Goal: Task Accomplishment & Management: Use online tool/utility

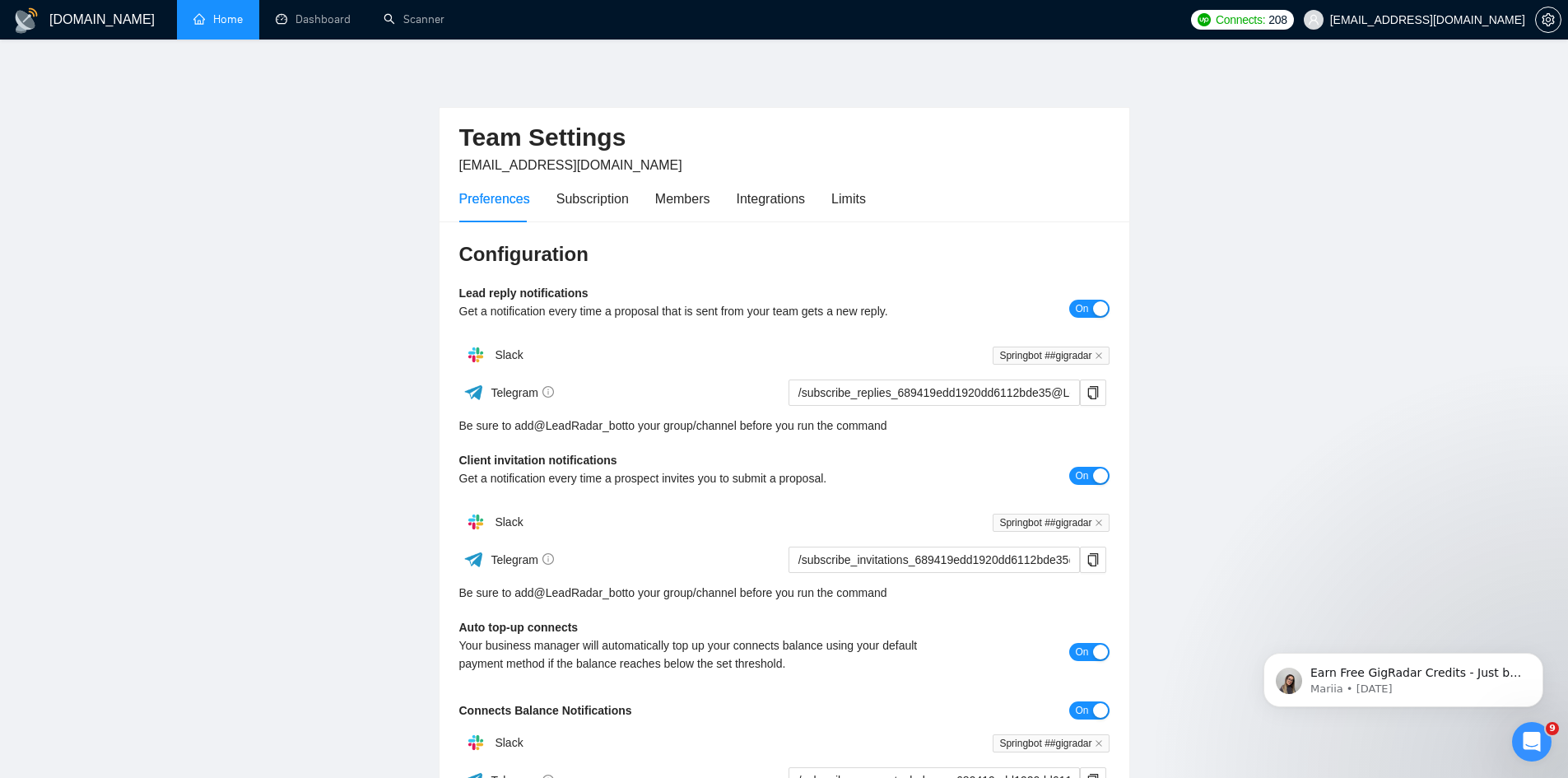
click at [223, 26] on link "Home" at bounding box center [218, 19] width 49 height 14
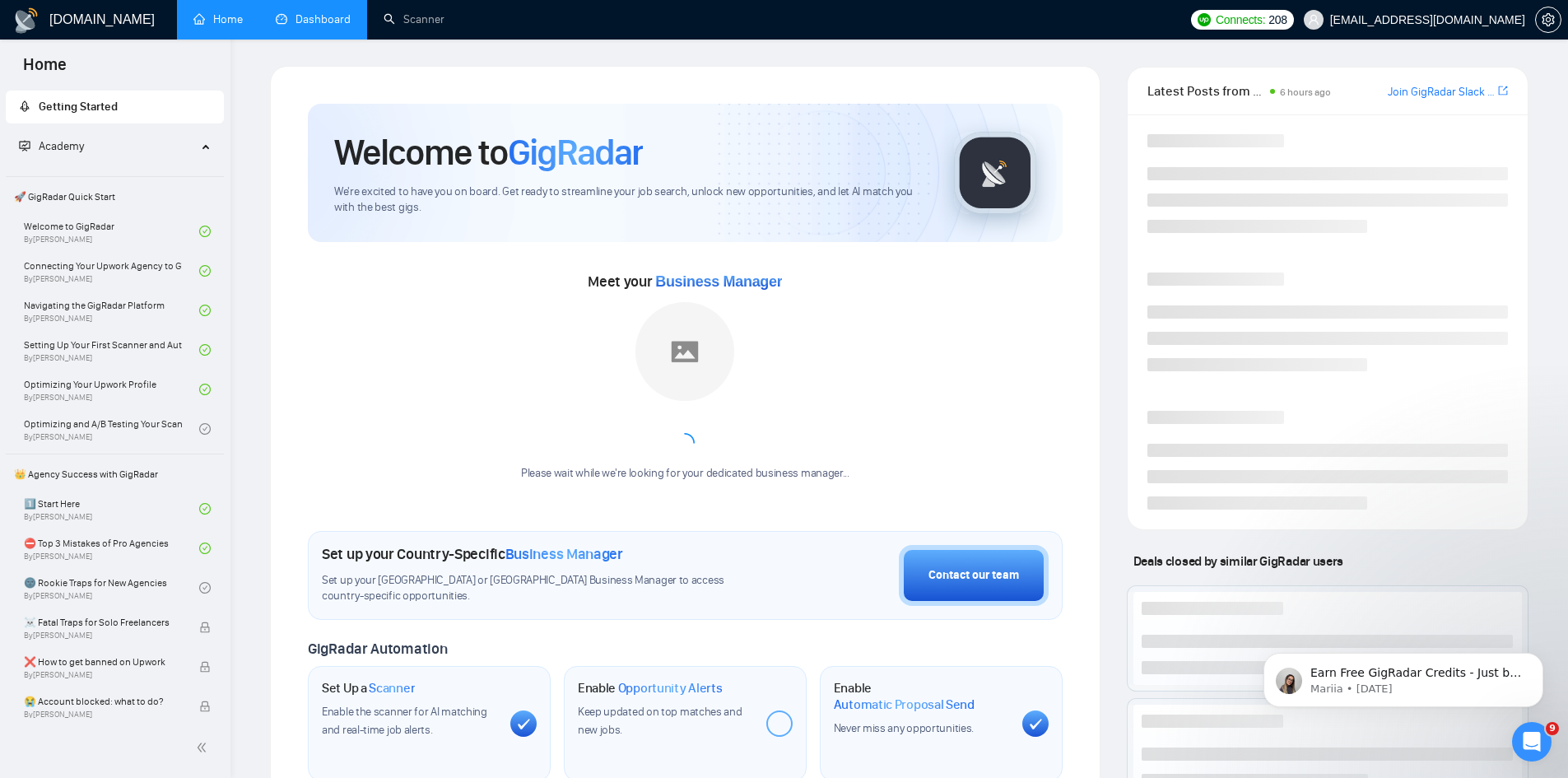
click at [325, 20] on link "Dashboard" at bounding box center [313, 19] width 75 height 14
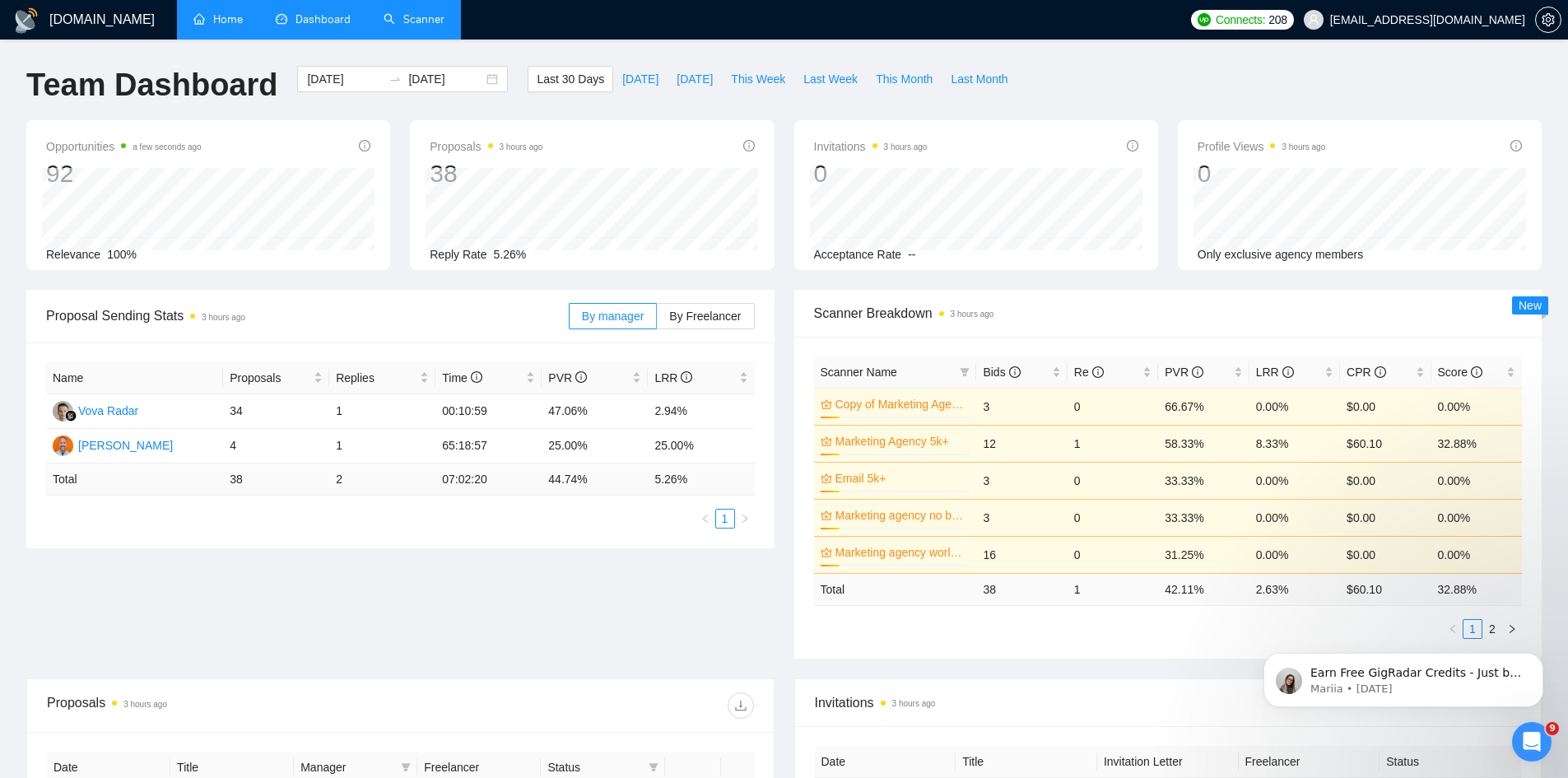
click at [417, 17] on link "Scanner" at bounding box center [414, 19] width 61 height 14
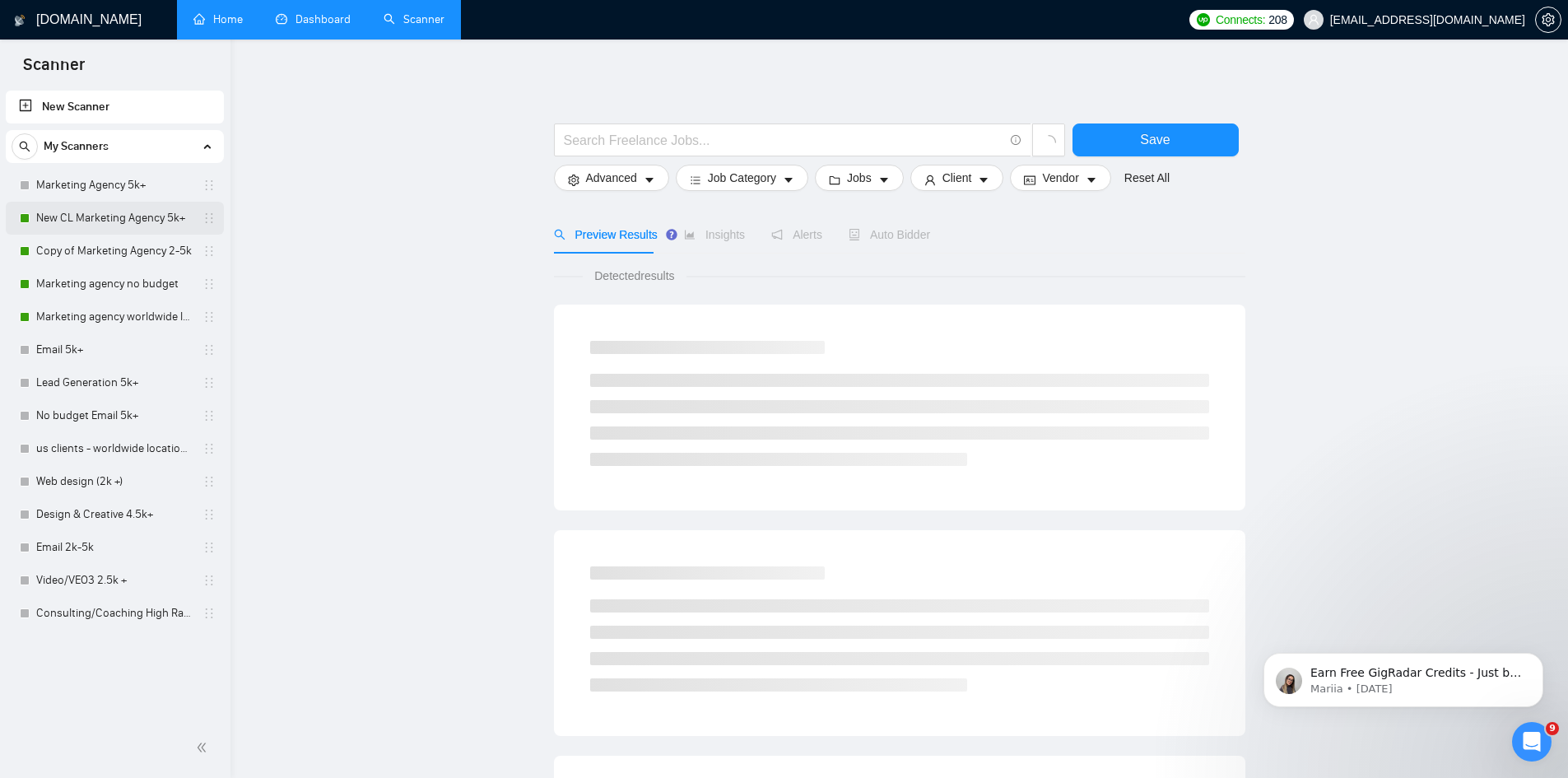
click at [48, 214] on link "New CL Marketing Agency 5k+" at bounding box center [115, 218] width 156 height 33
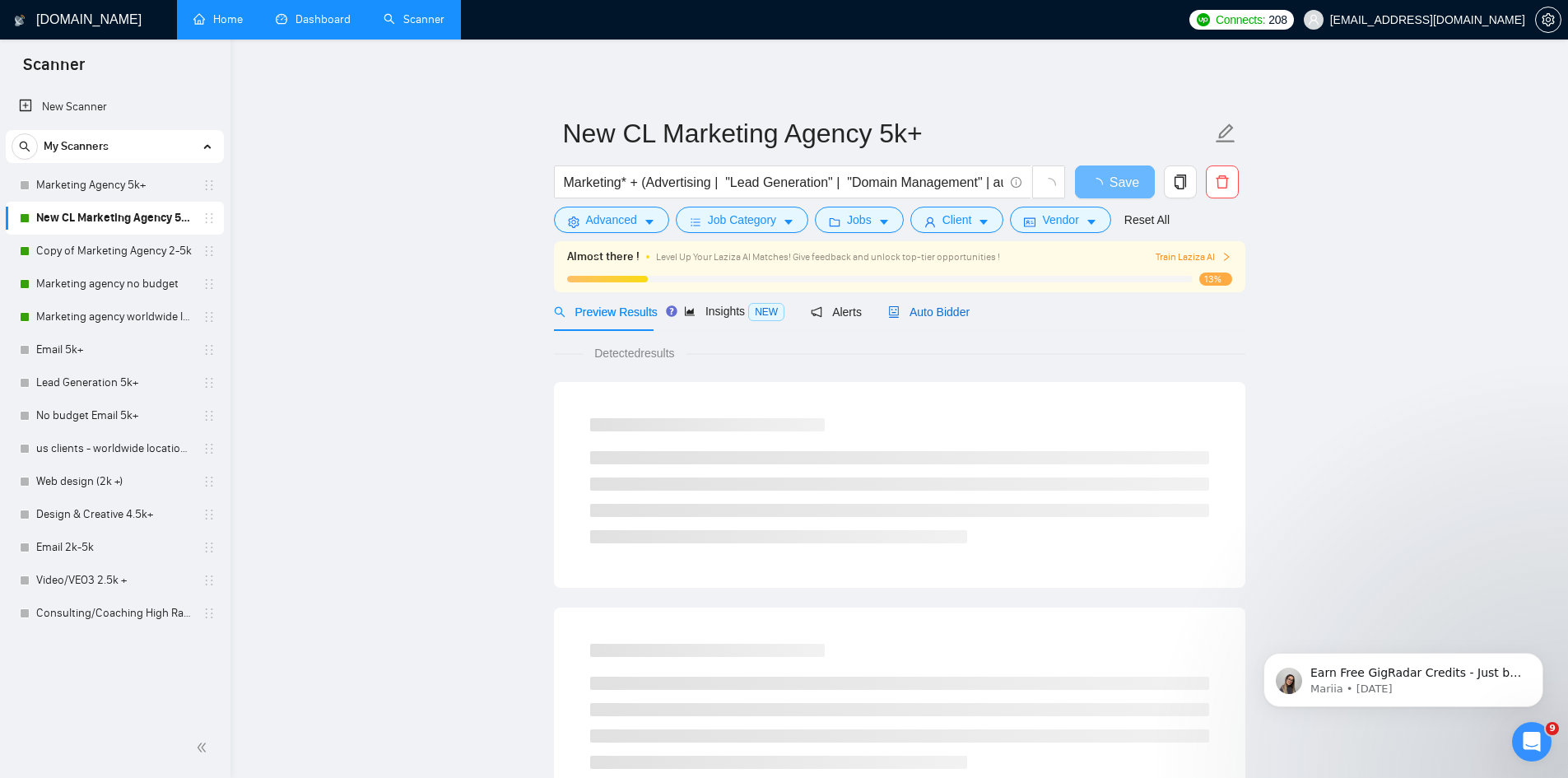
click at [940, 316] on span "Auto Bidder" at bounding box center [929, 312] width 82 height 13
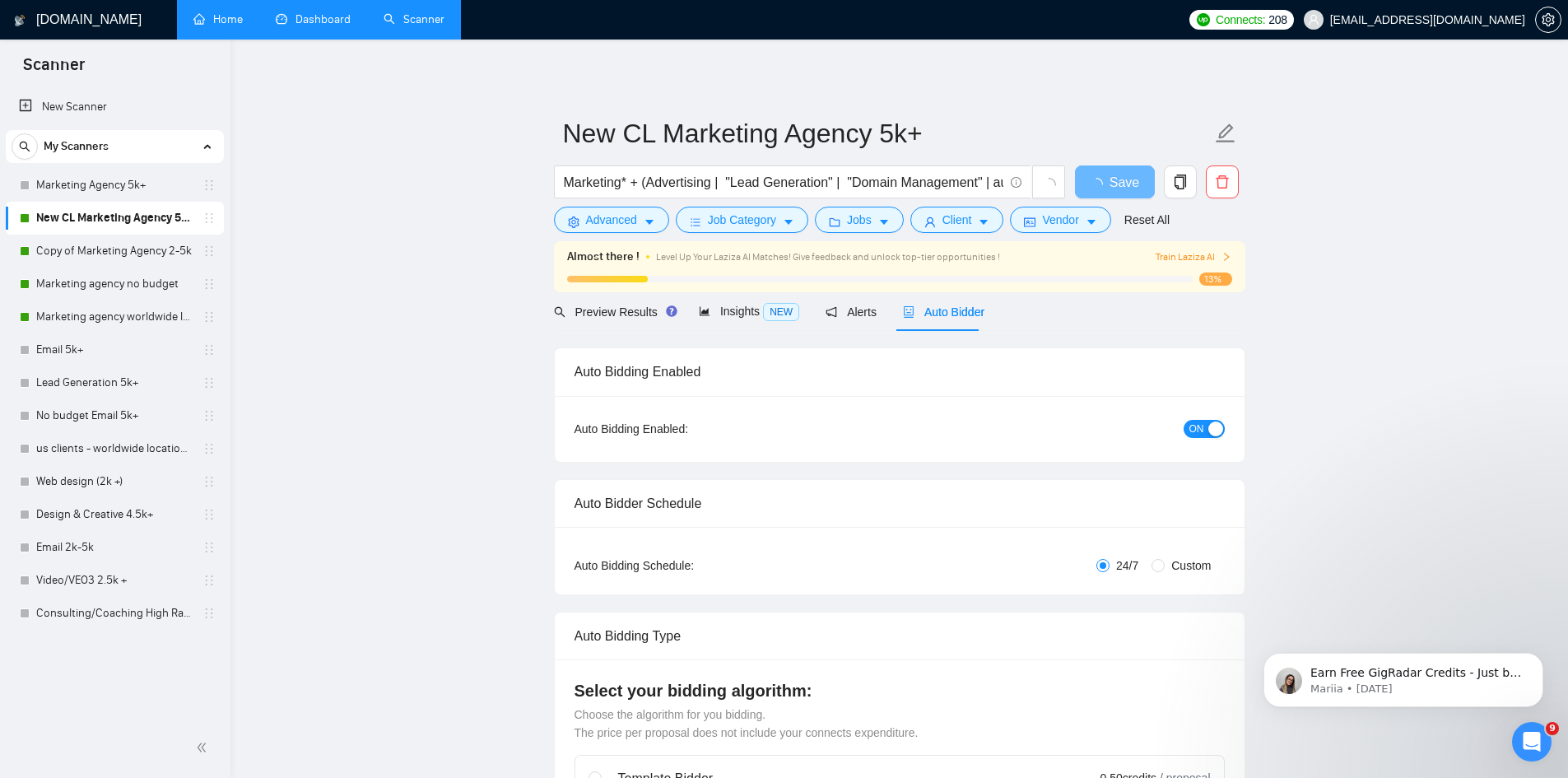
radio input "false"
radio input "true"
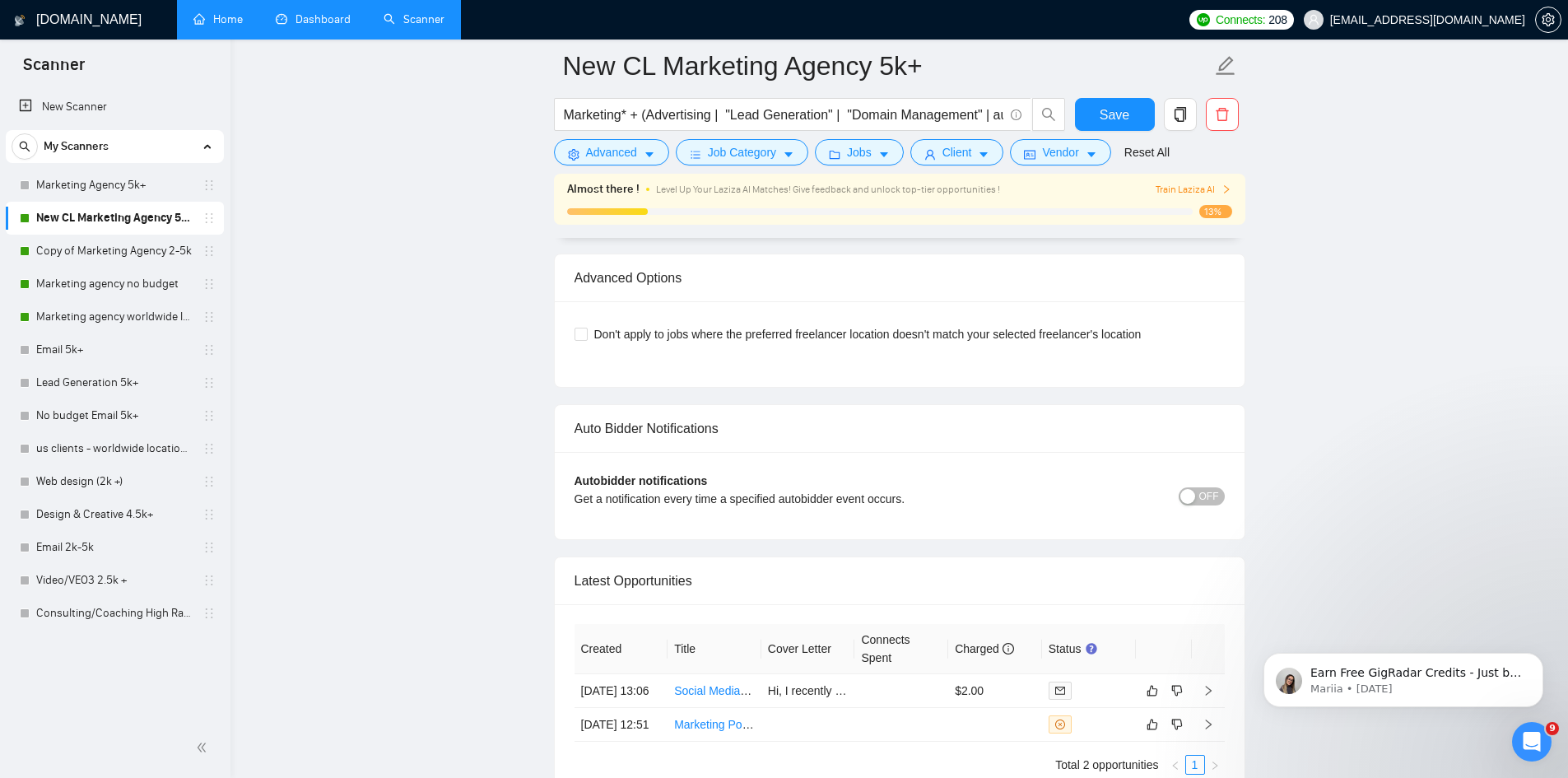
scroll to position [4191, 0]
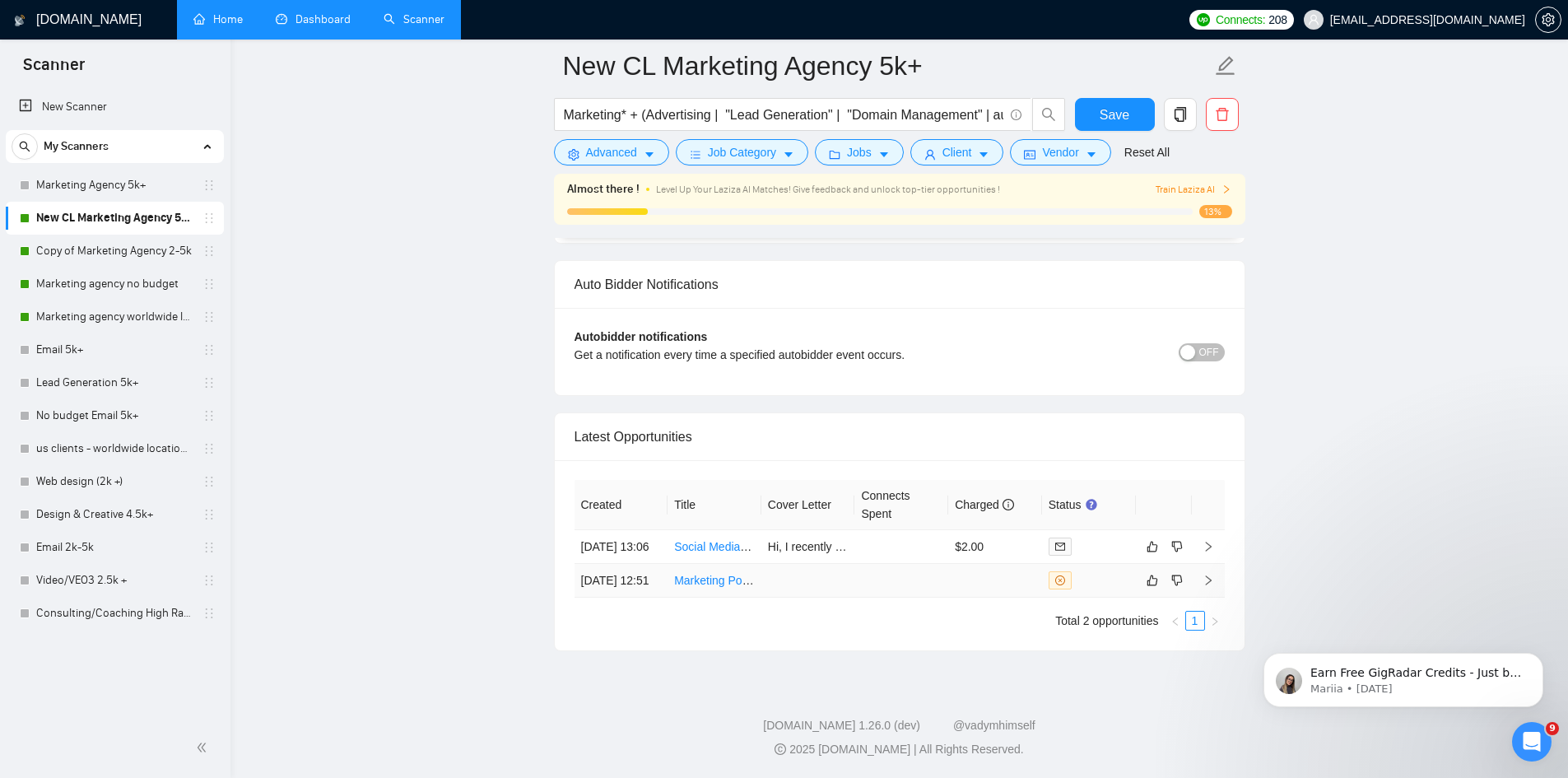
click at [732, 574] on link "Marketing Polish for HubSpot Website Built with Storybrand Framework" at bounding box center [856, 580] width 364 height 13
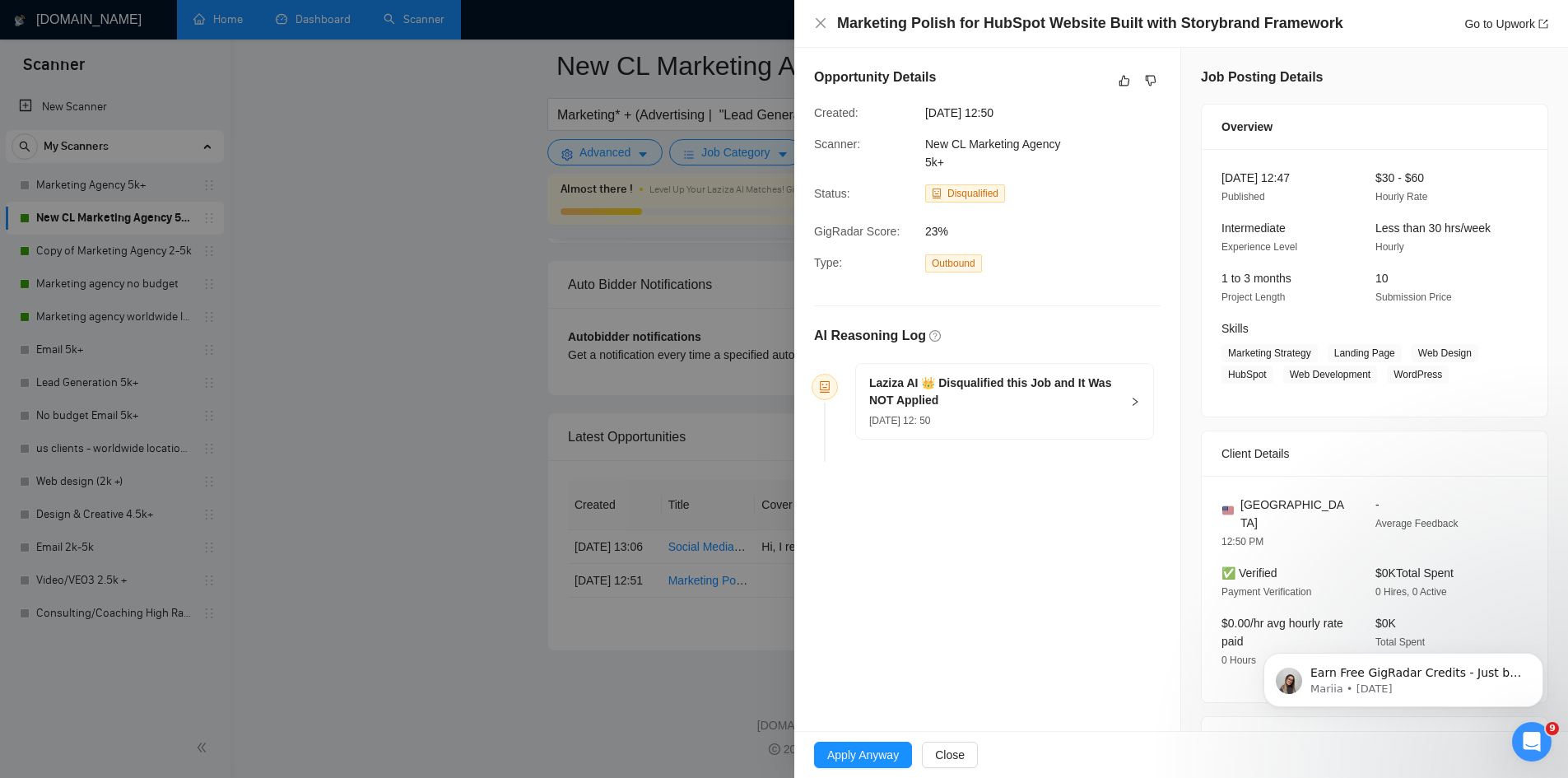
click at [687, 484] on div at bounding box center [784, 389] width 1568 height 778
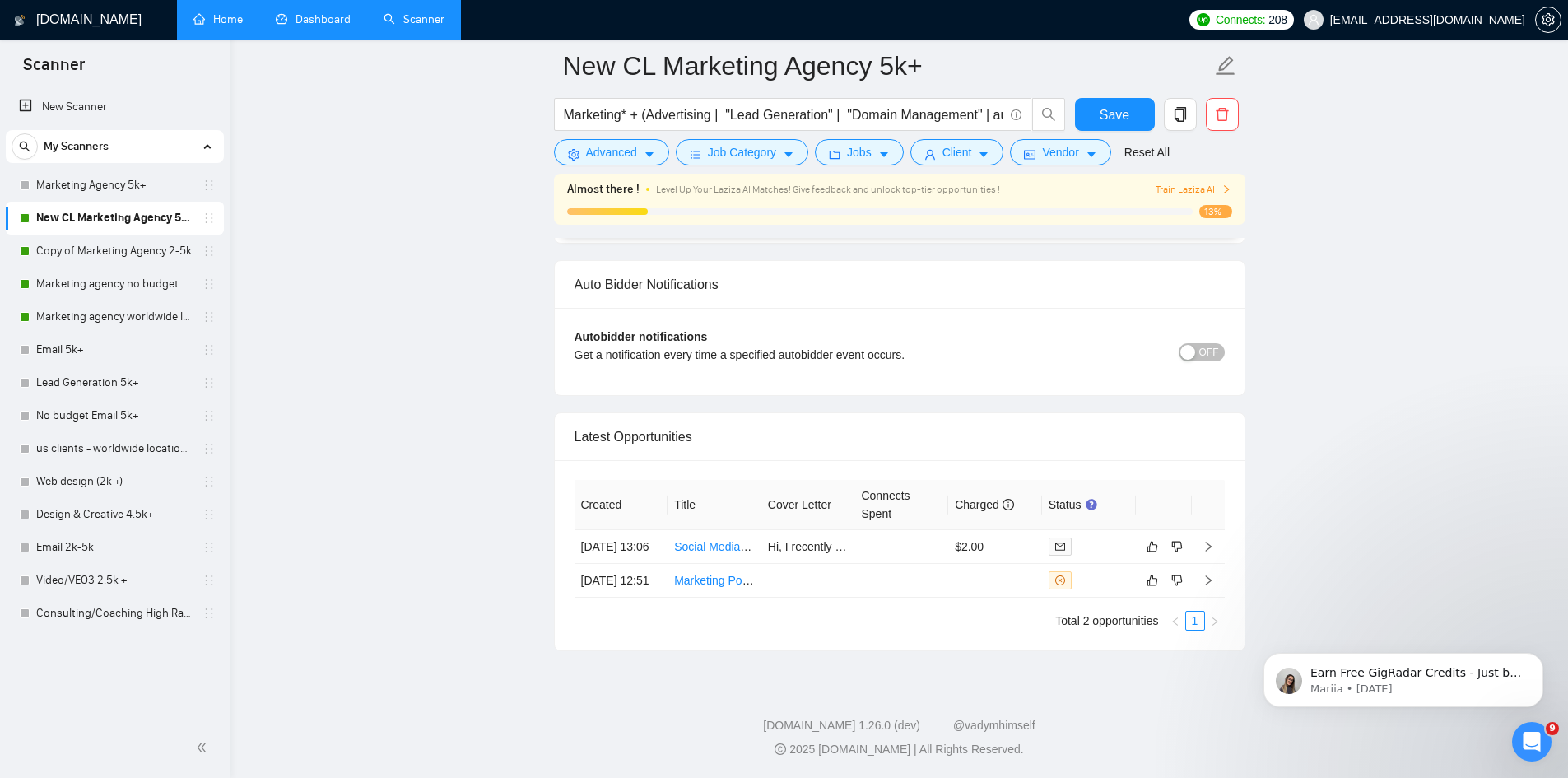
click at [233, 21] on link "Home" at bounding box center [218, 19] width 49 height 14
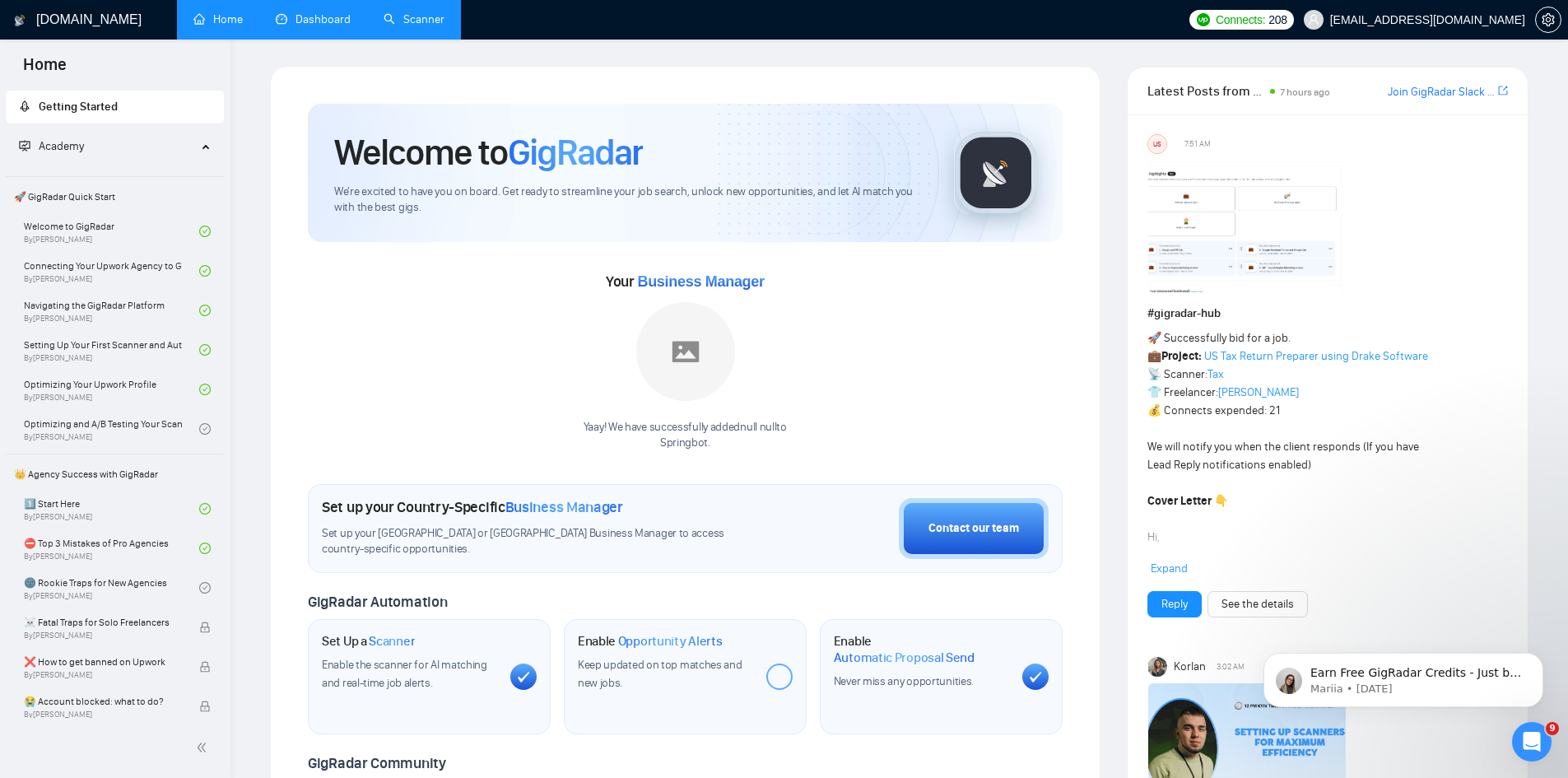
click at [314, 39] on li "Dashboard" at bounding box center [313, 19] width 108 height 39
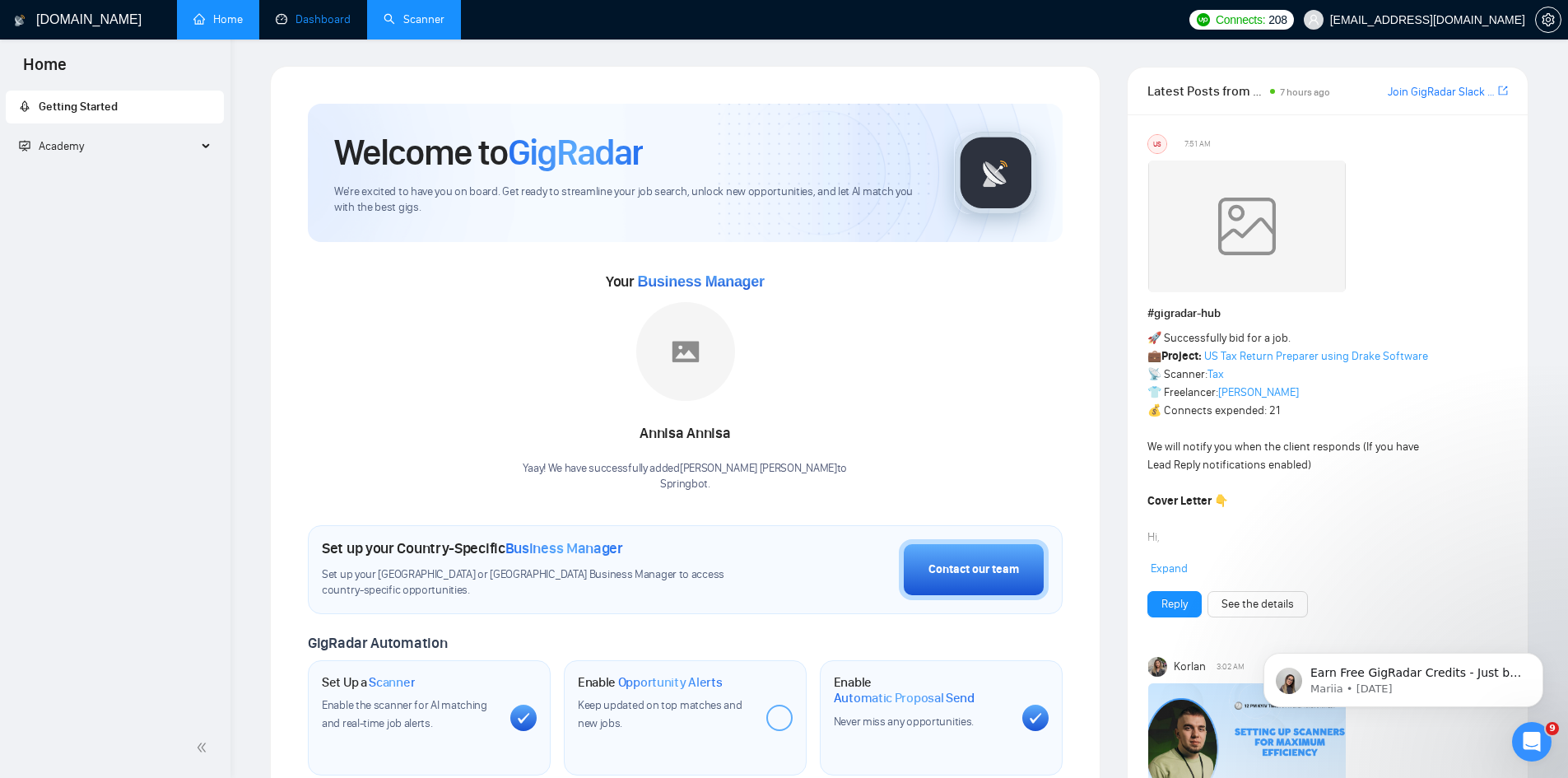
click at [323, 26] on link "Dashboard" at bounding box center [313, 19] width 75 height 14
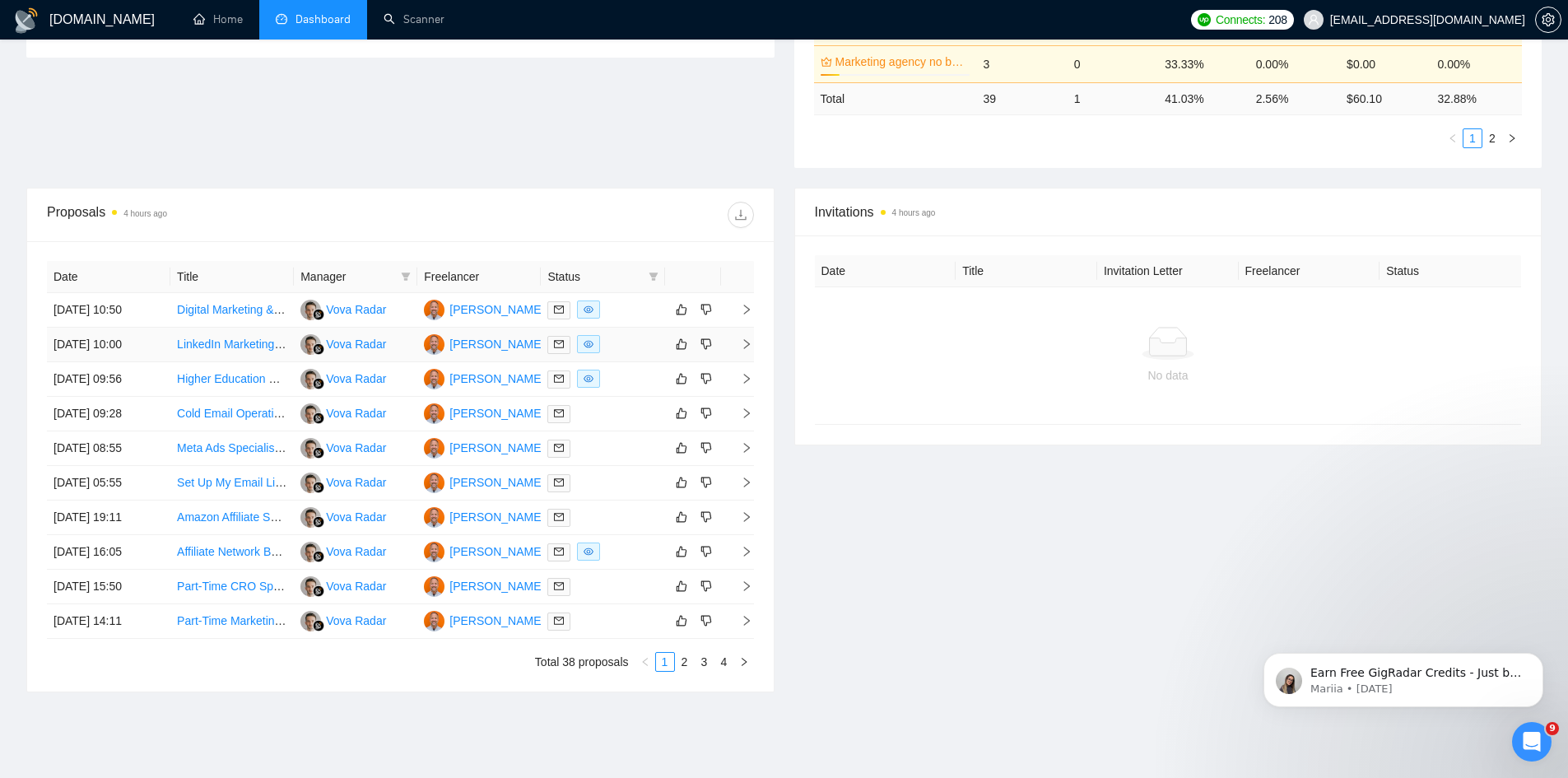
scroll to position [552, 0]
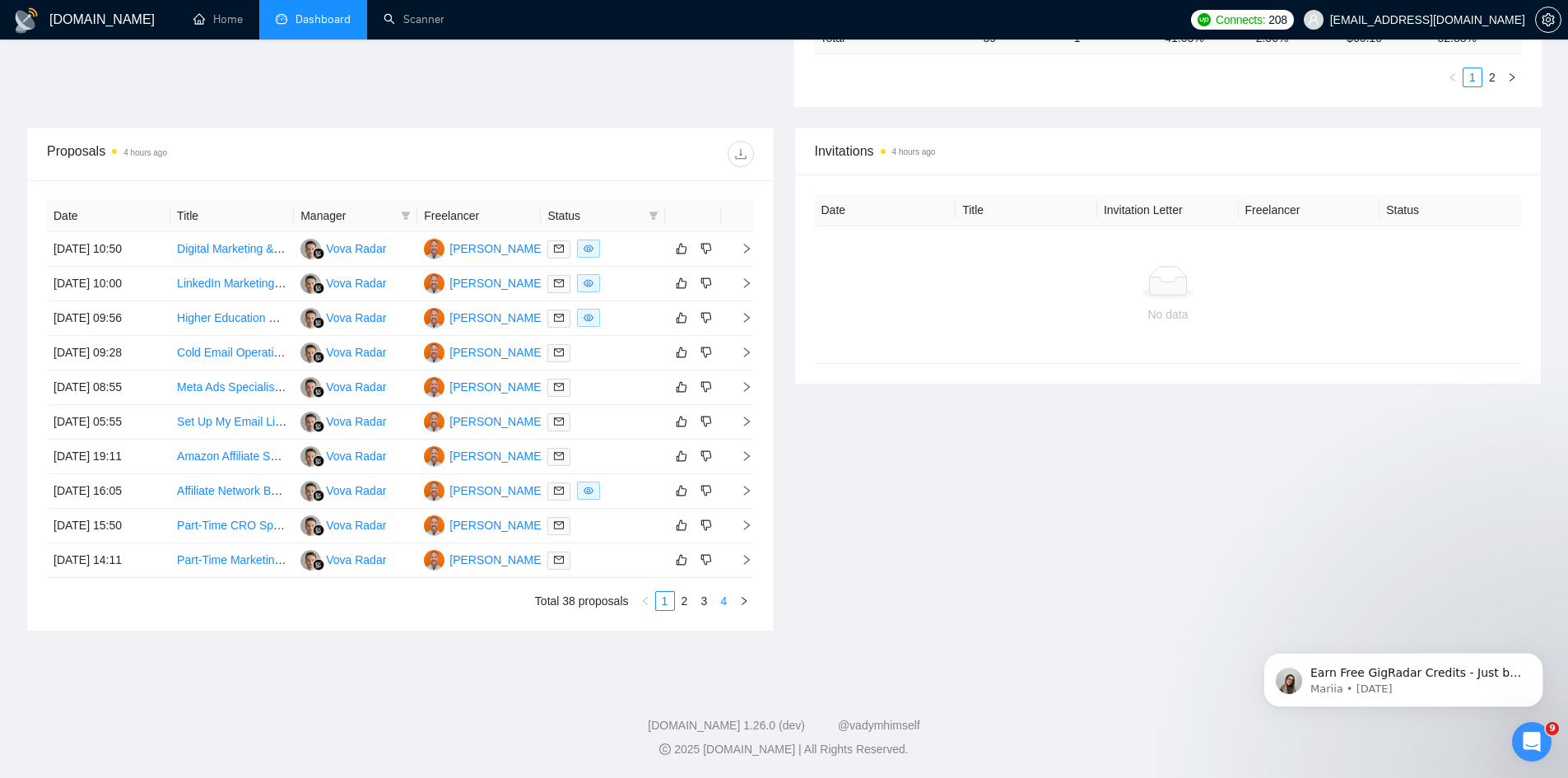
click at [719, 598] on link "4" at bounding box center [724, 601] width 18 height 18
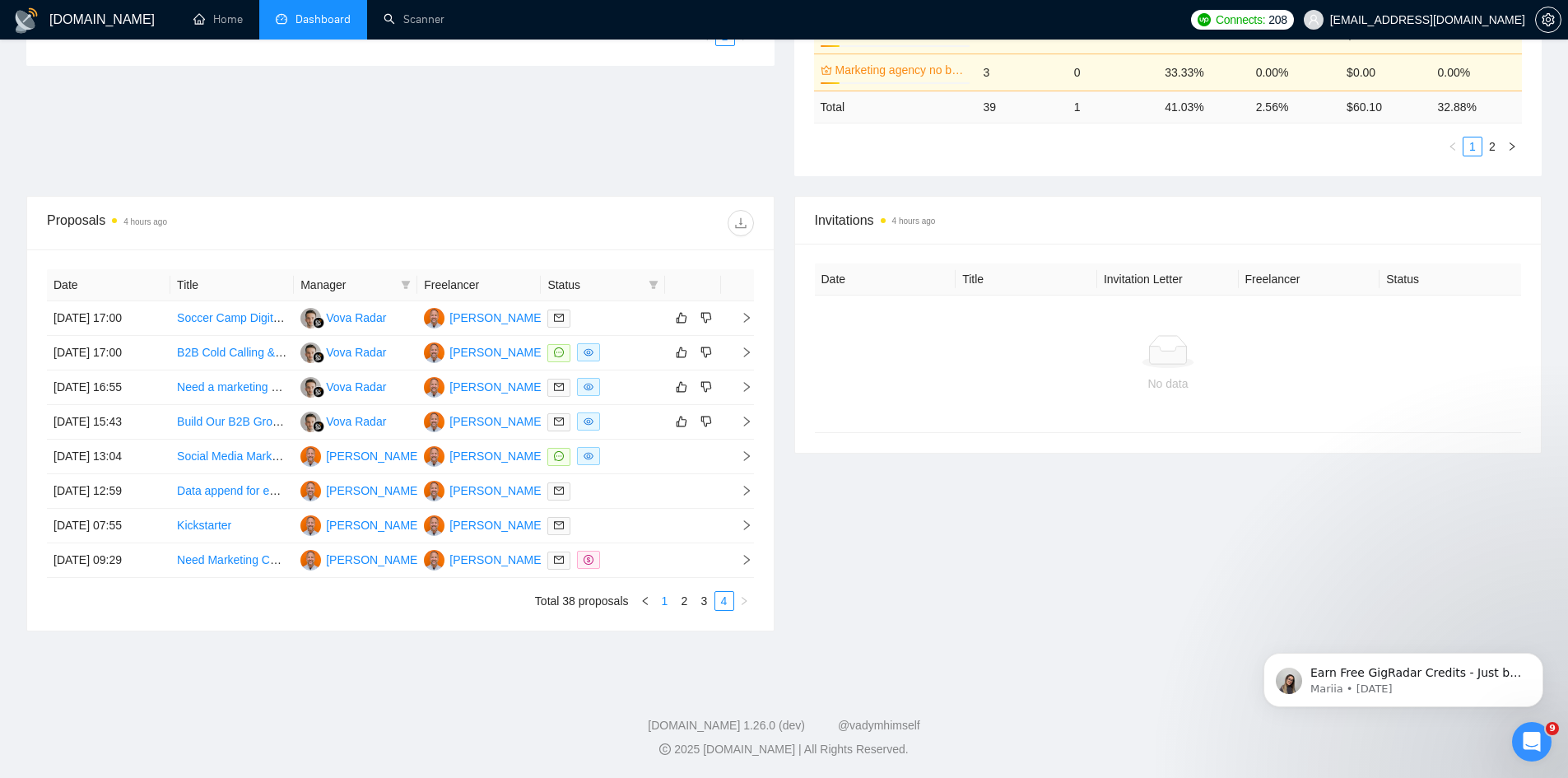
scroll to position [483, 0]
click at [666, 605] on link "1" at bounding box center [665, 601] width 18 height 18
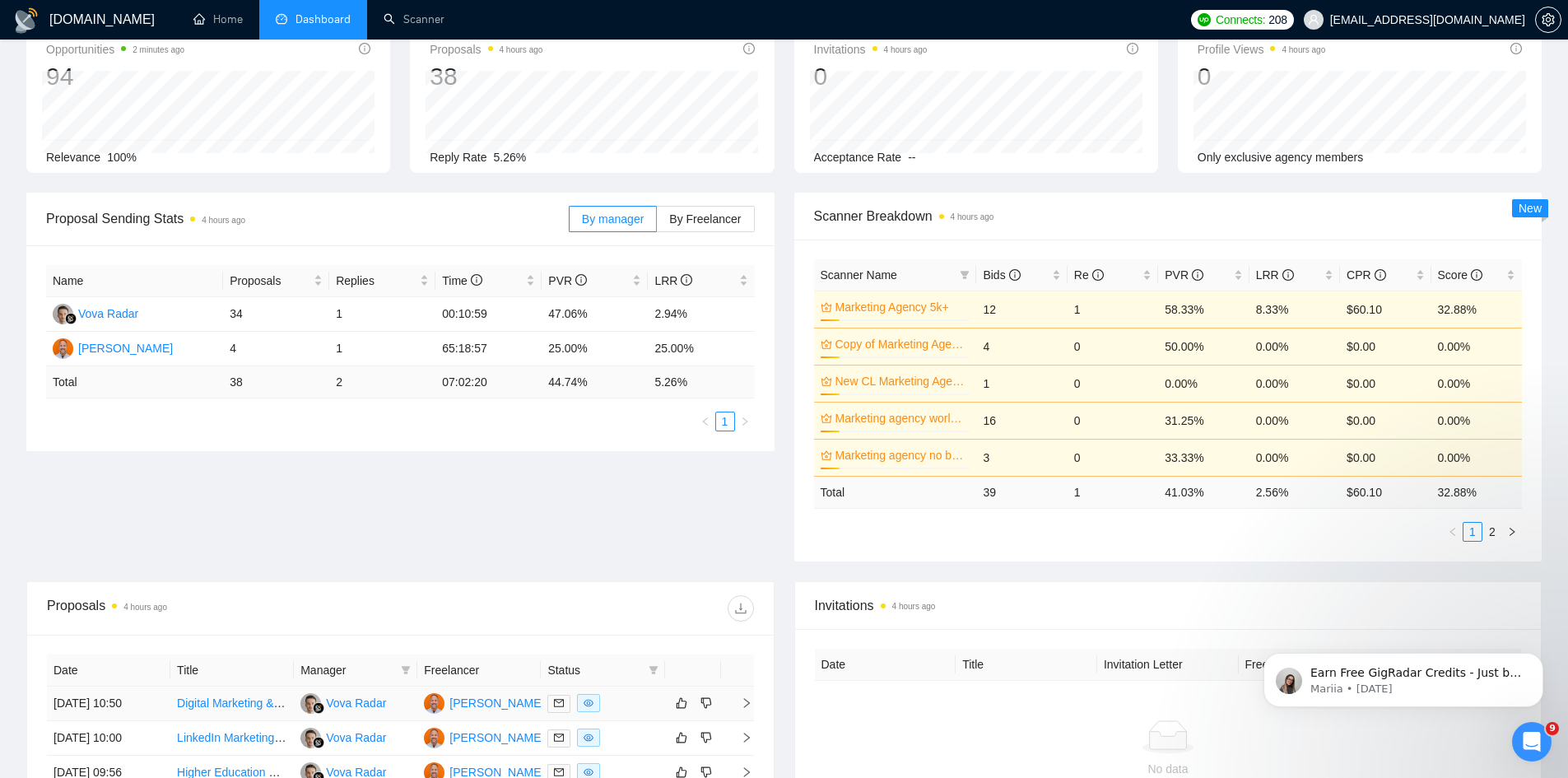
scroll to position [0, 0]
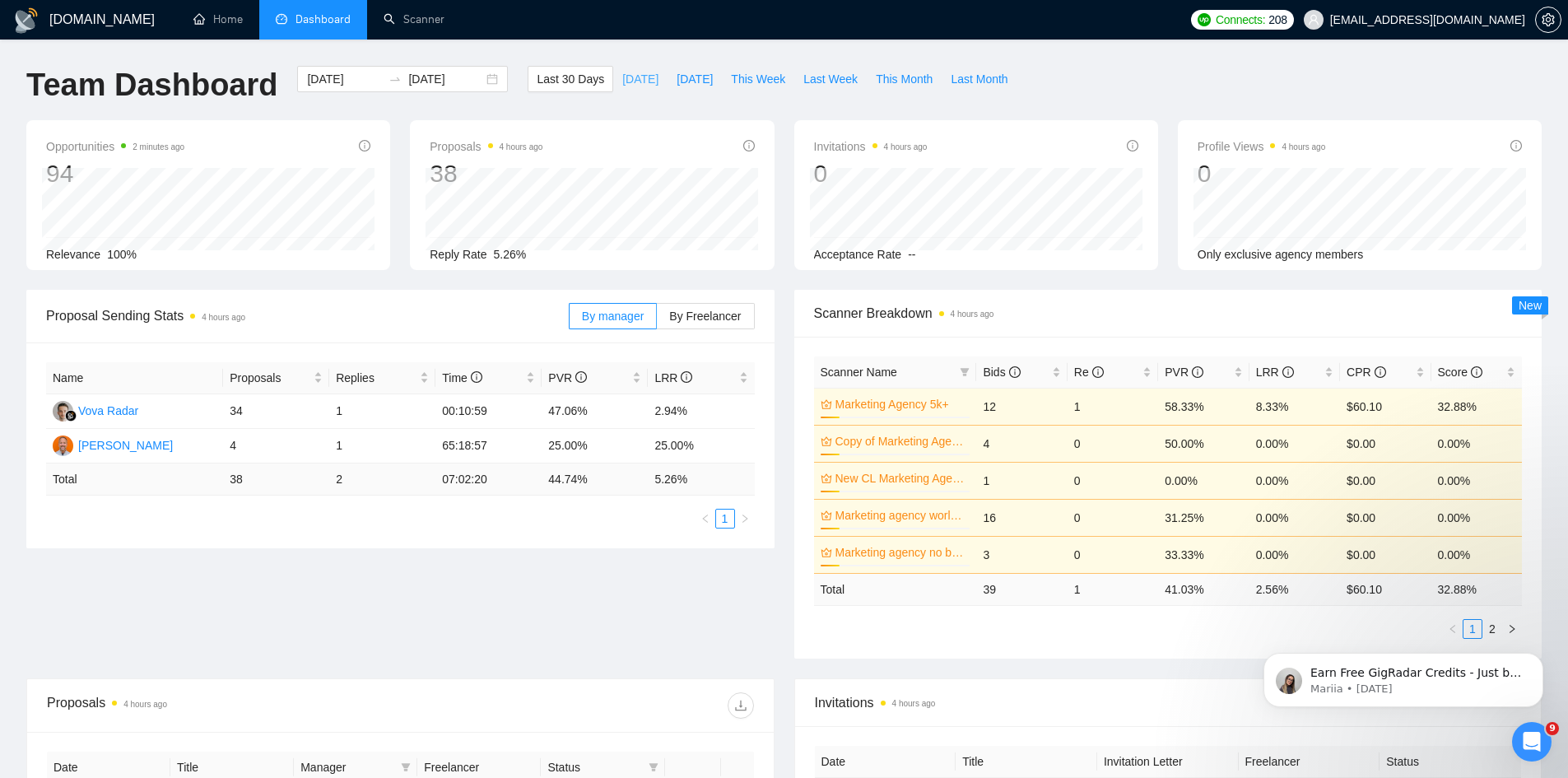
click at [641, 79] on button "[DATE]" at bounding box center [641, 78] width 55 height 26
type input "[DATE]"
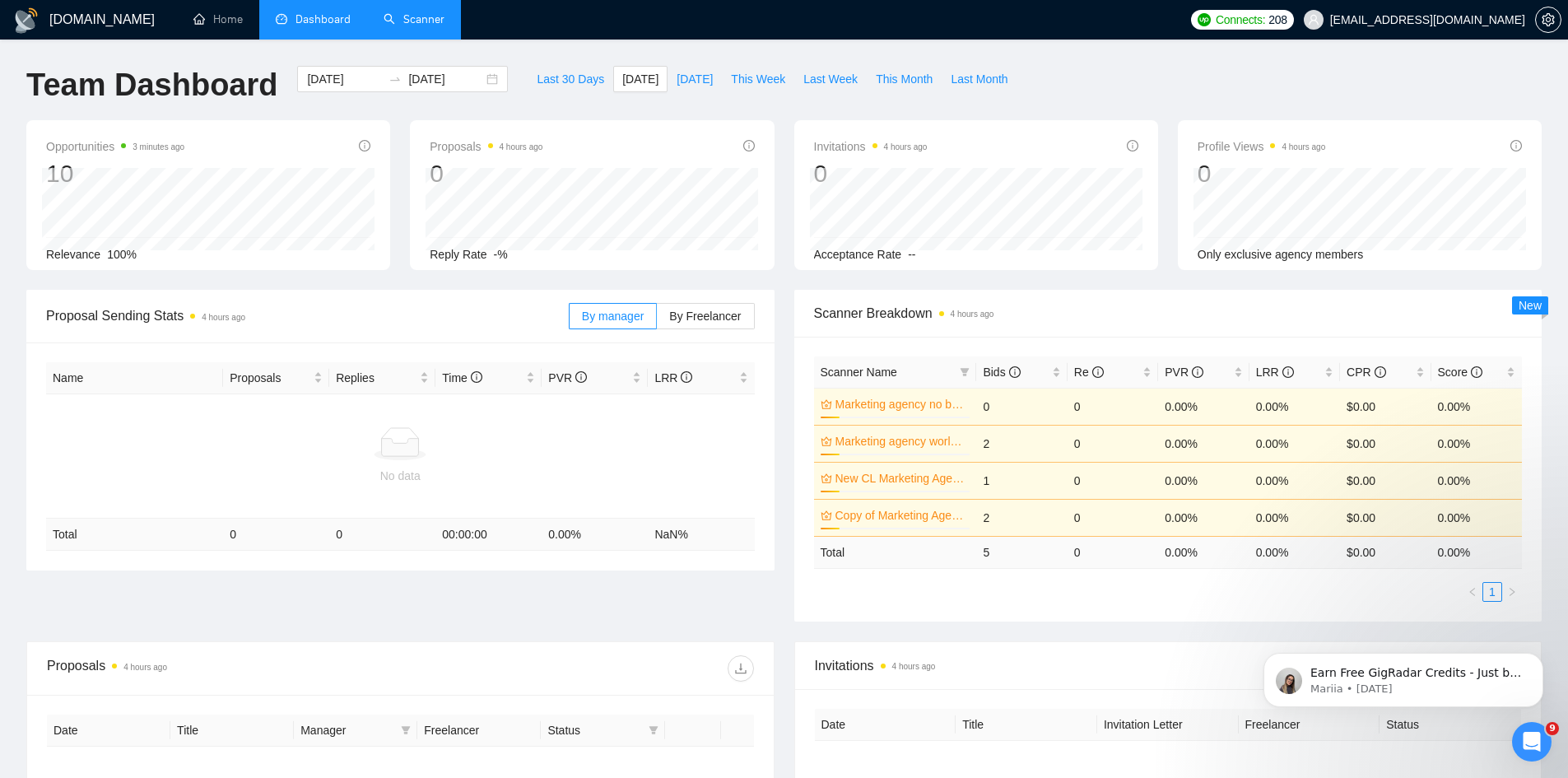
click at [423, 18] on link "Scanner" at bounding box center [414, 19] width 61 height 14
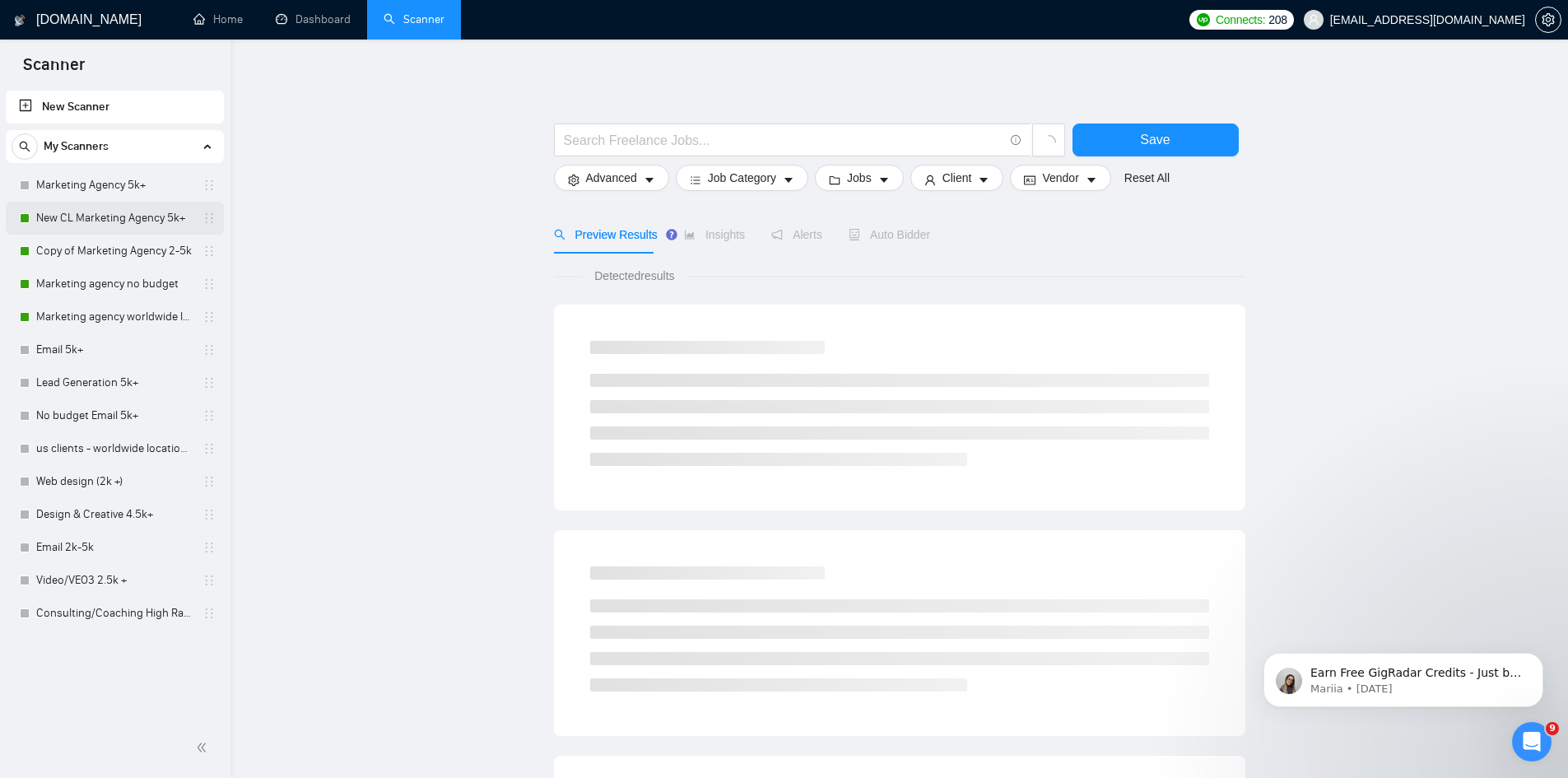
click at [82, 223] on link "New CL Marketing Agency 5k+" at bounding box center [115, 218] width 156 height 33
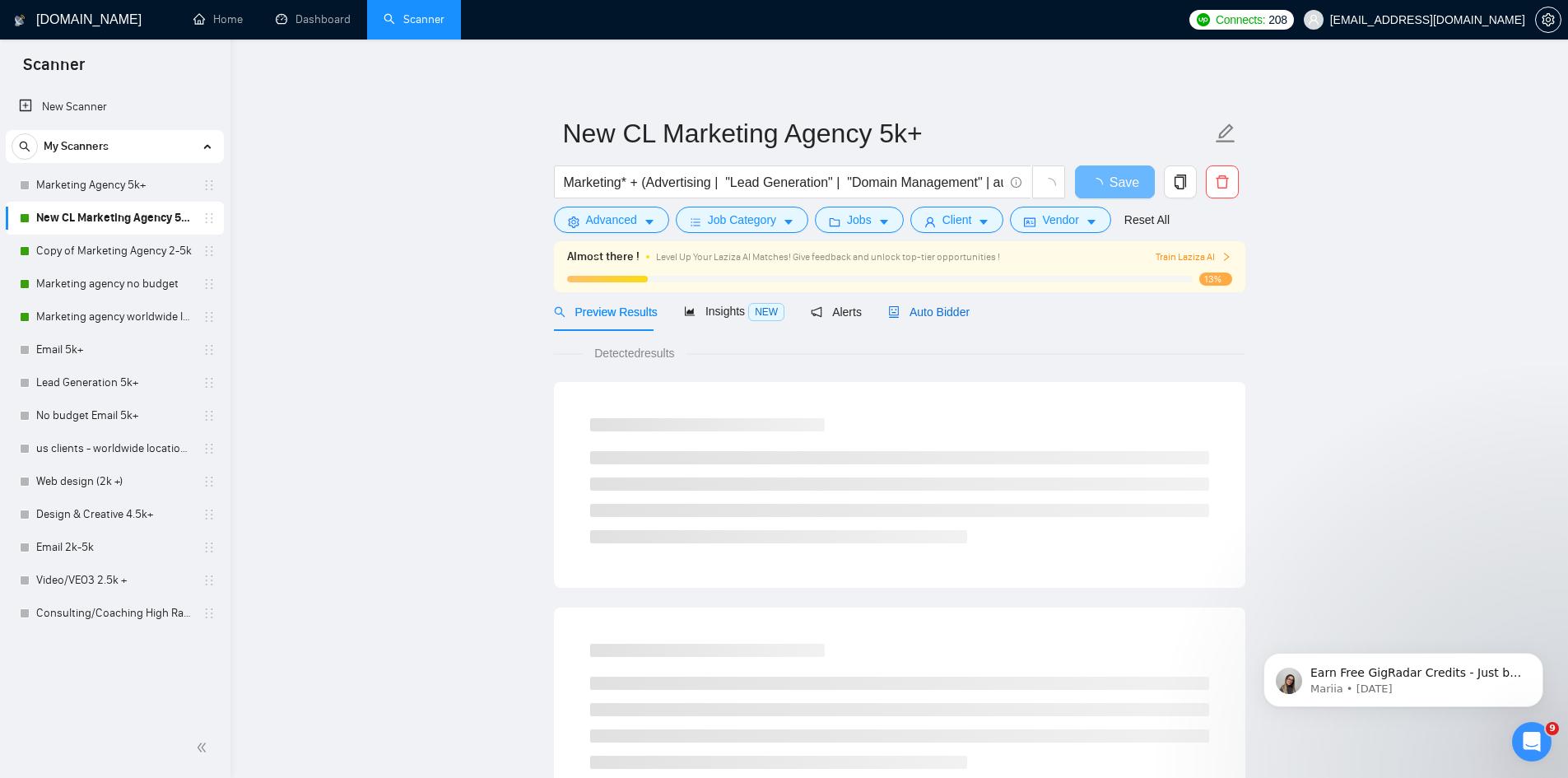
click at [929, 307] on span "Auto Bidder" at bounding box center [929, 312] width 82 height 13
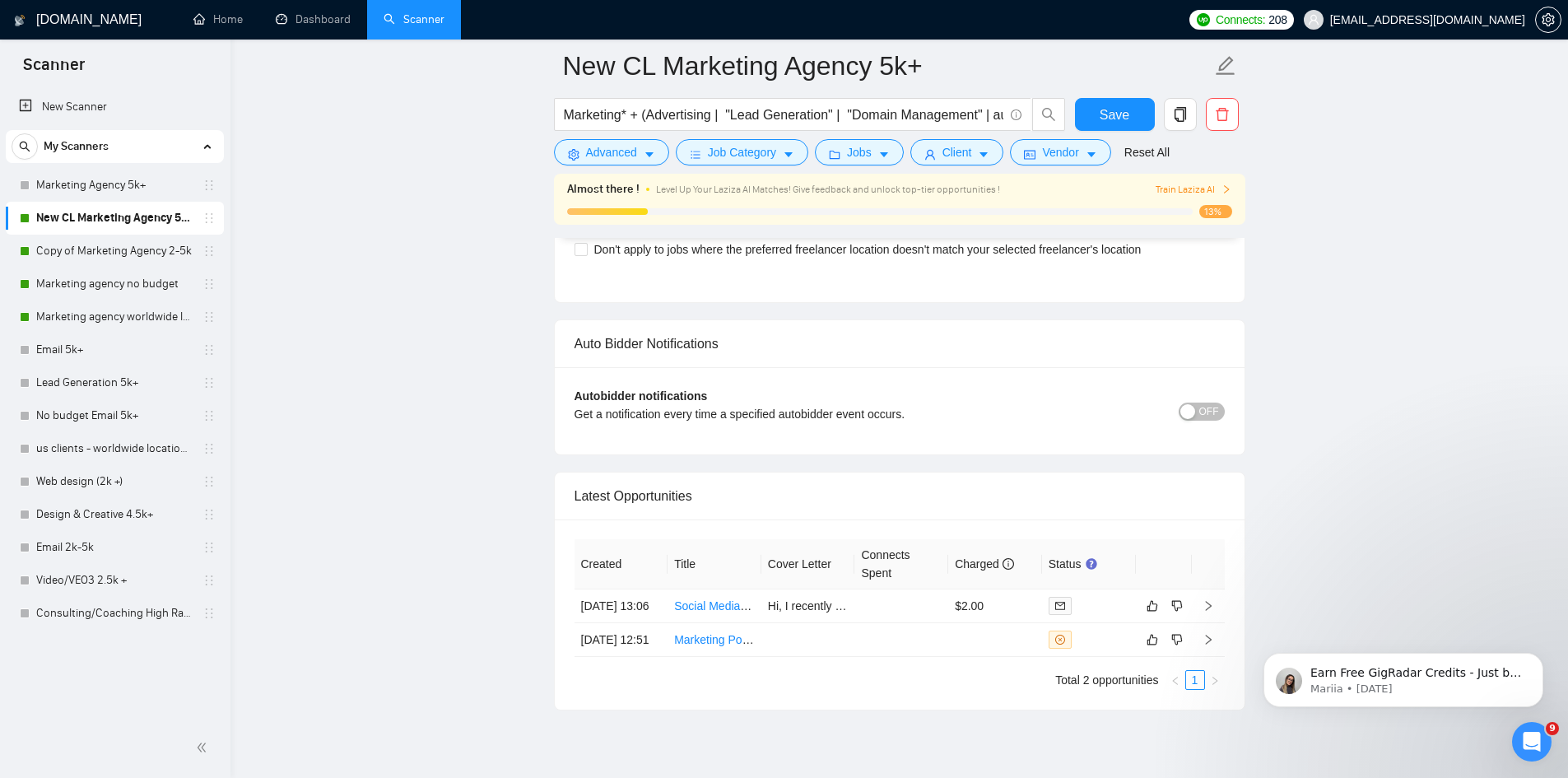
scroll to position [4191, 0]
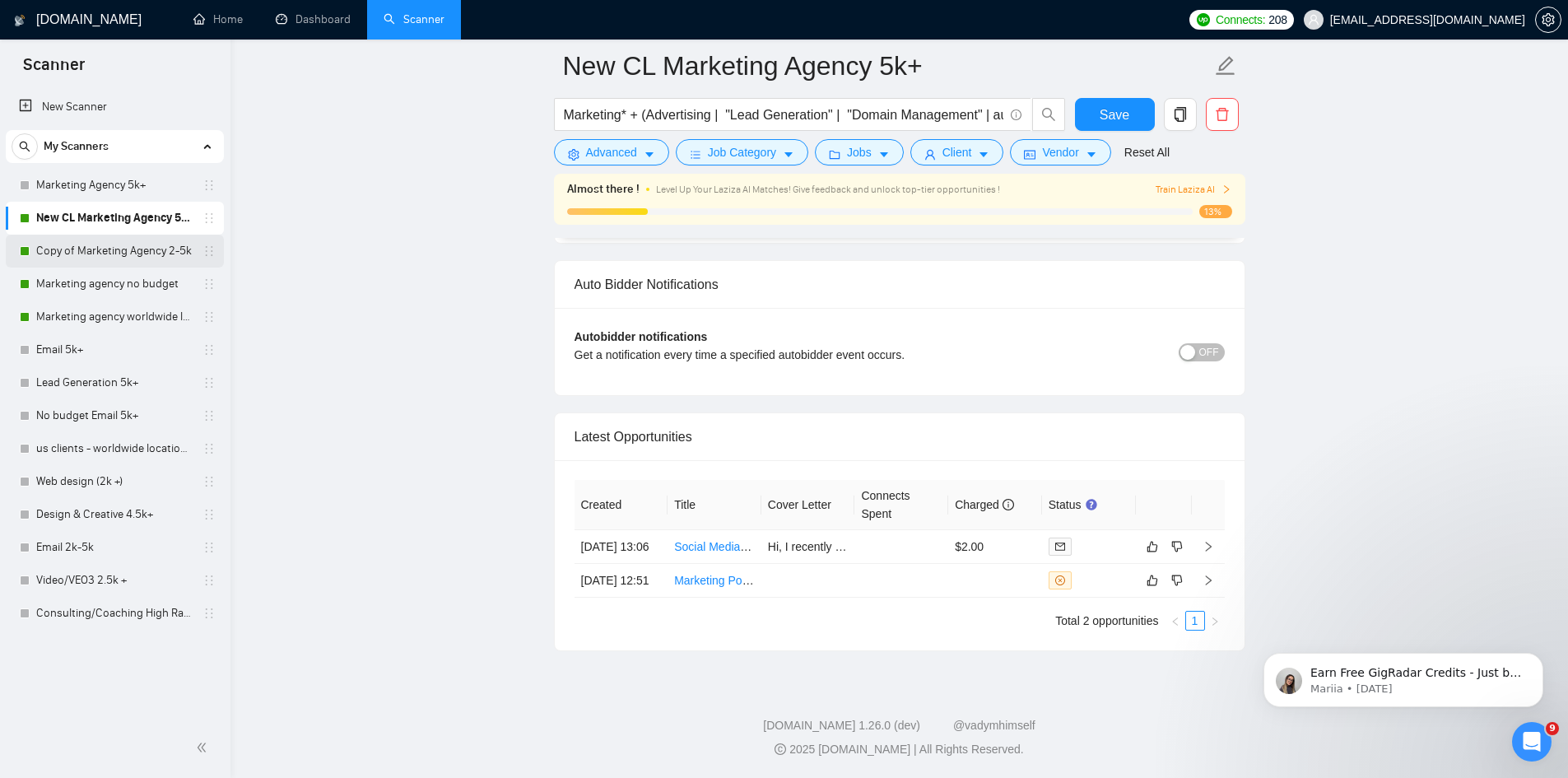
click at [87, 243] on link "Copy of Marketing Agency 2-5k" at bounding box center [115, 251] width 156 height 33
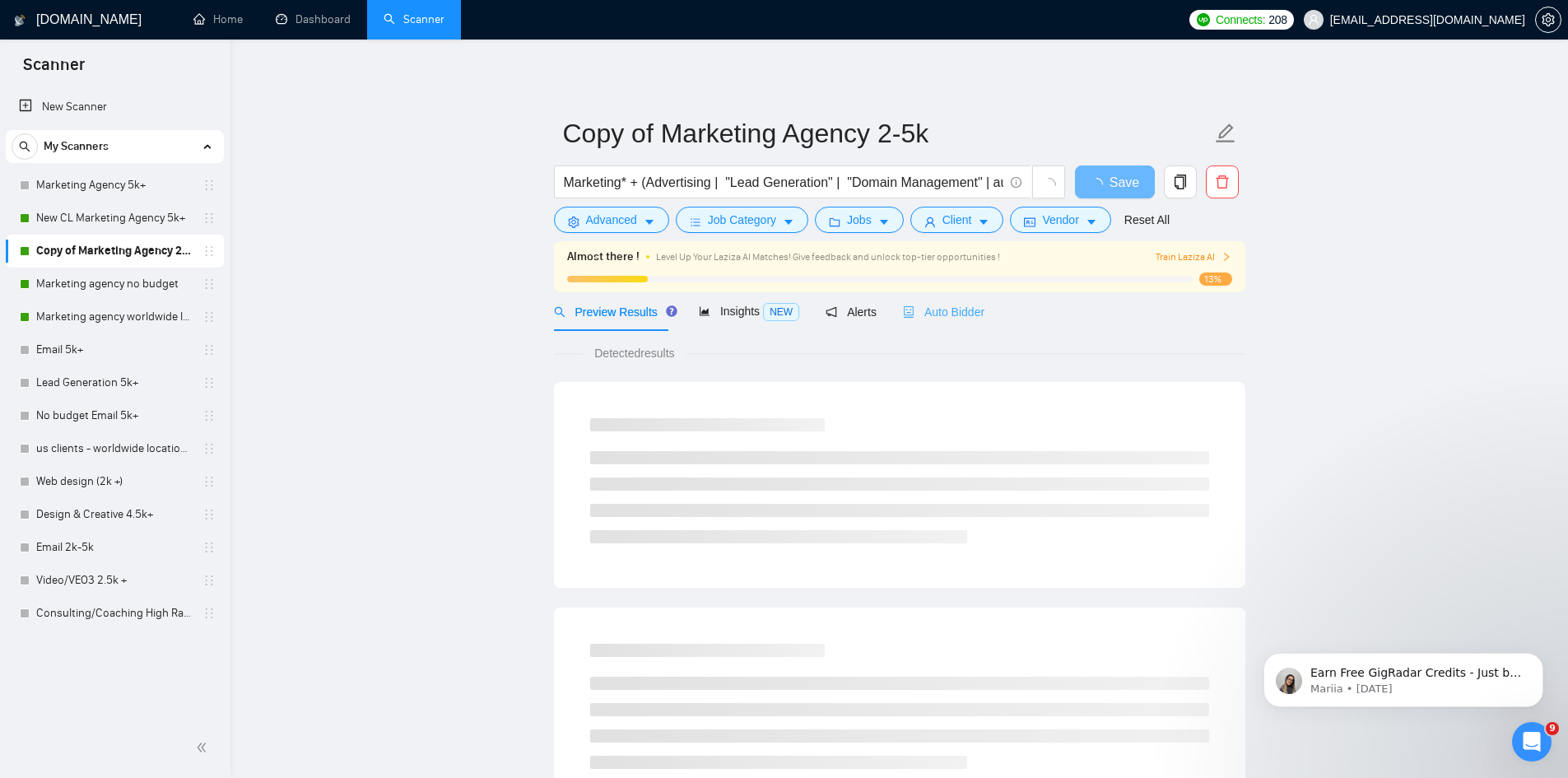
click at [917, 323] on div "Auto Bidder" at bounding box center [944, 311] width 82 height 39
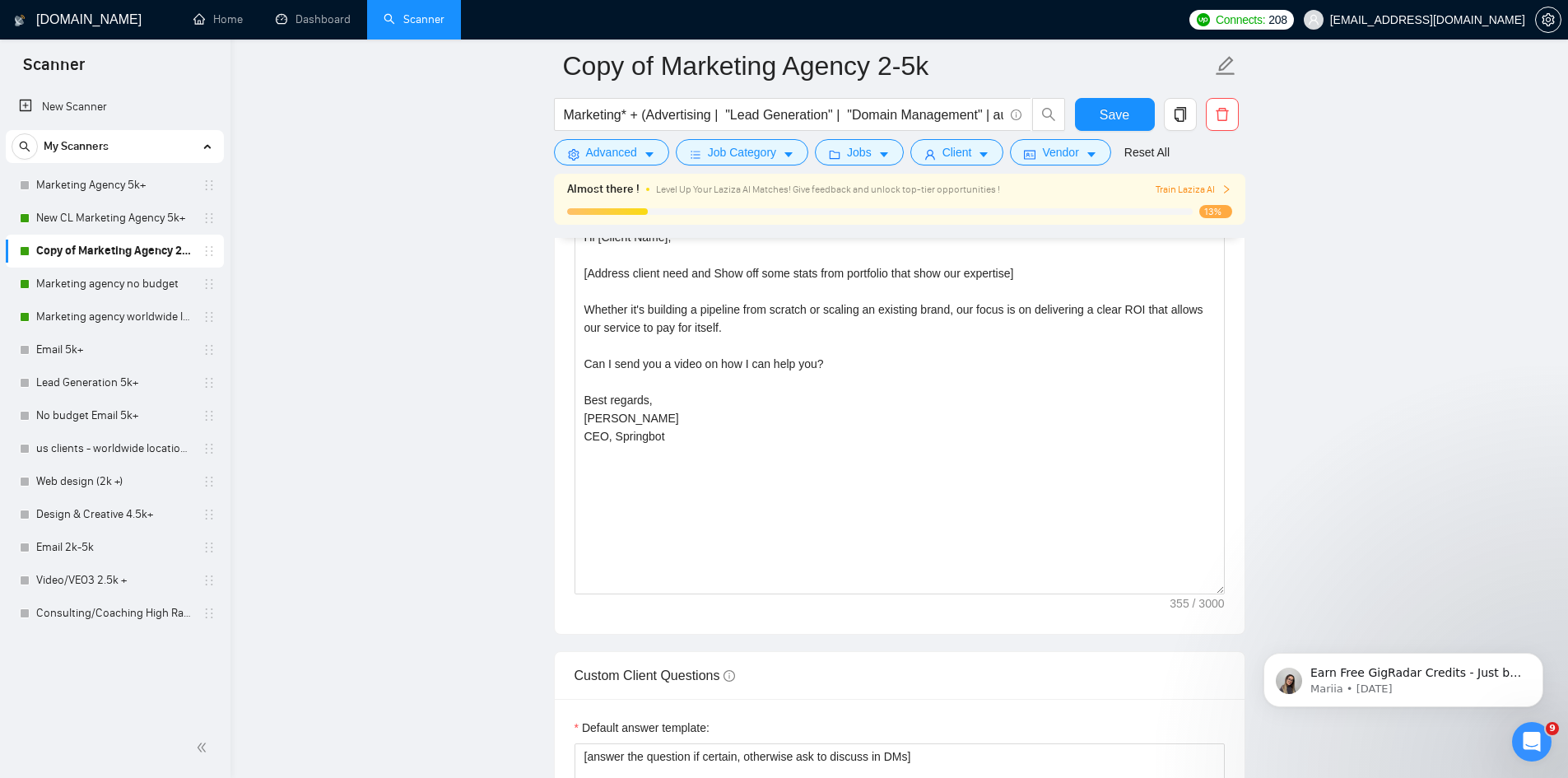
scroll to position [2140, 0]
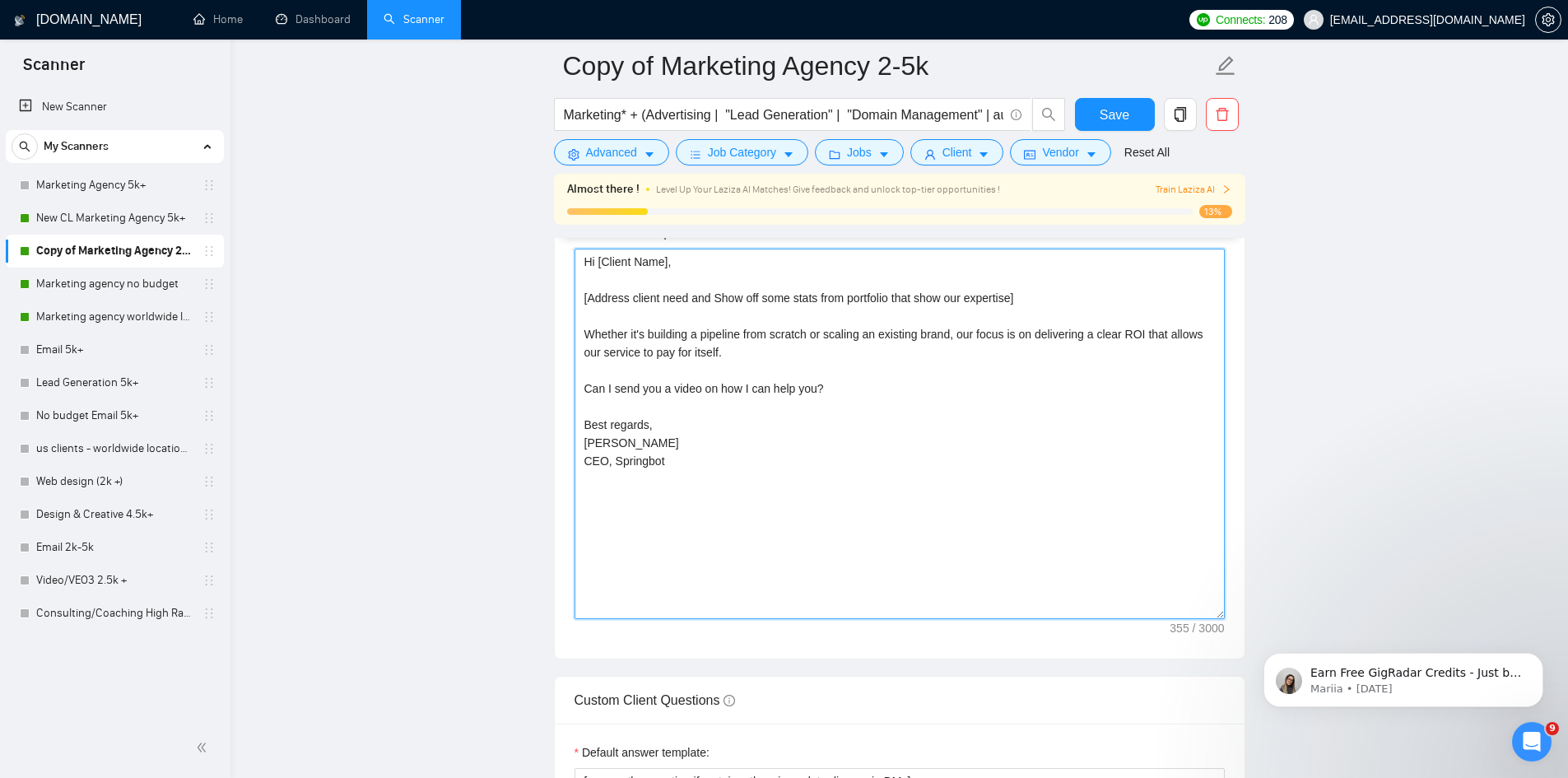
click at [1009, 317] on textarea "Hi [Client Name], [Address client need and Show off some stats from portfolio t…" at bounding box center [899, 434] width 650 height 371
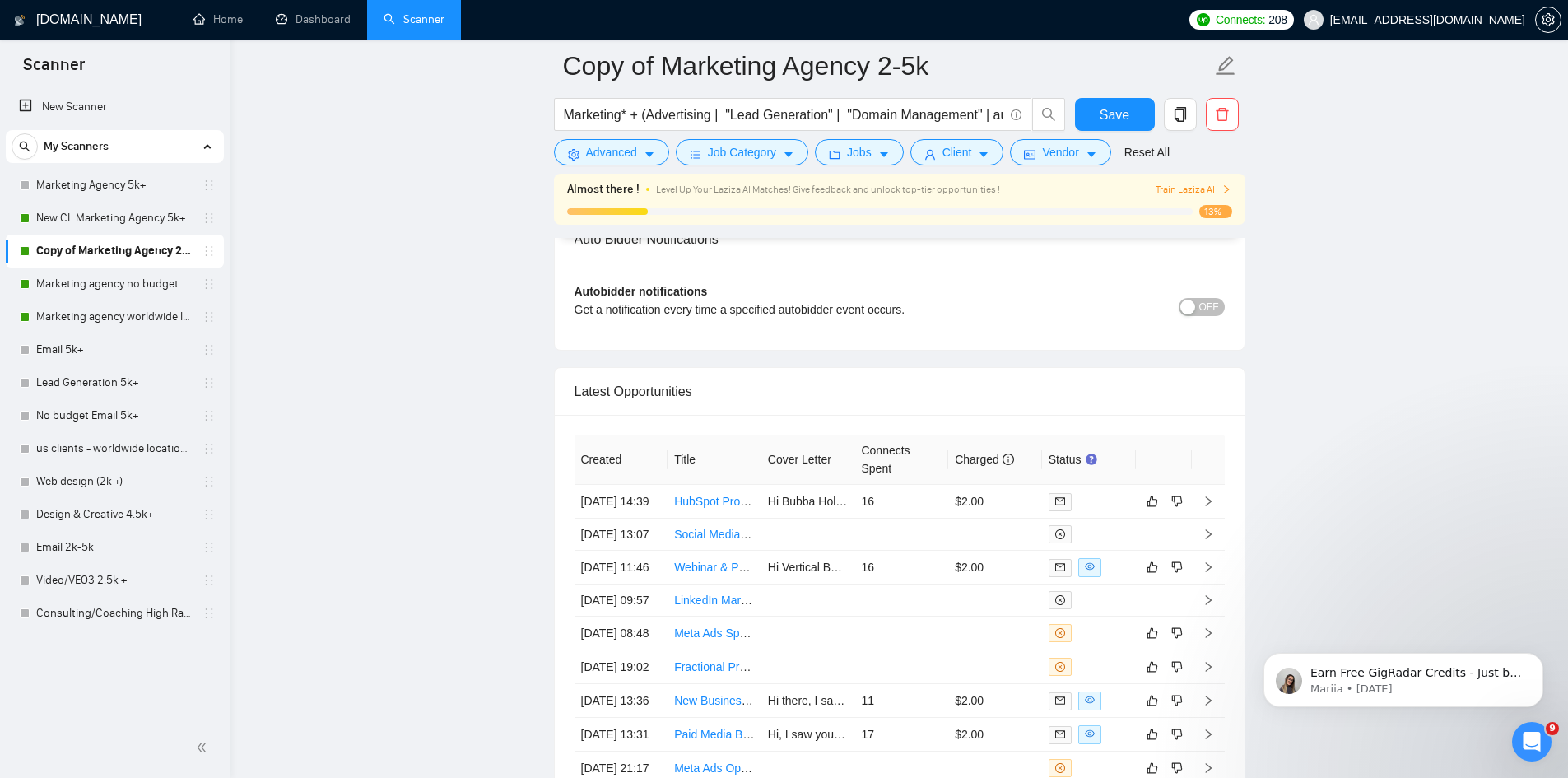
scroll to position [4181, 0]
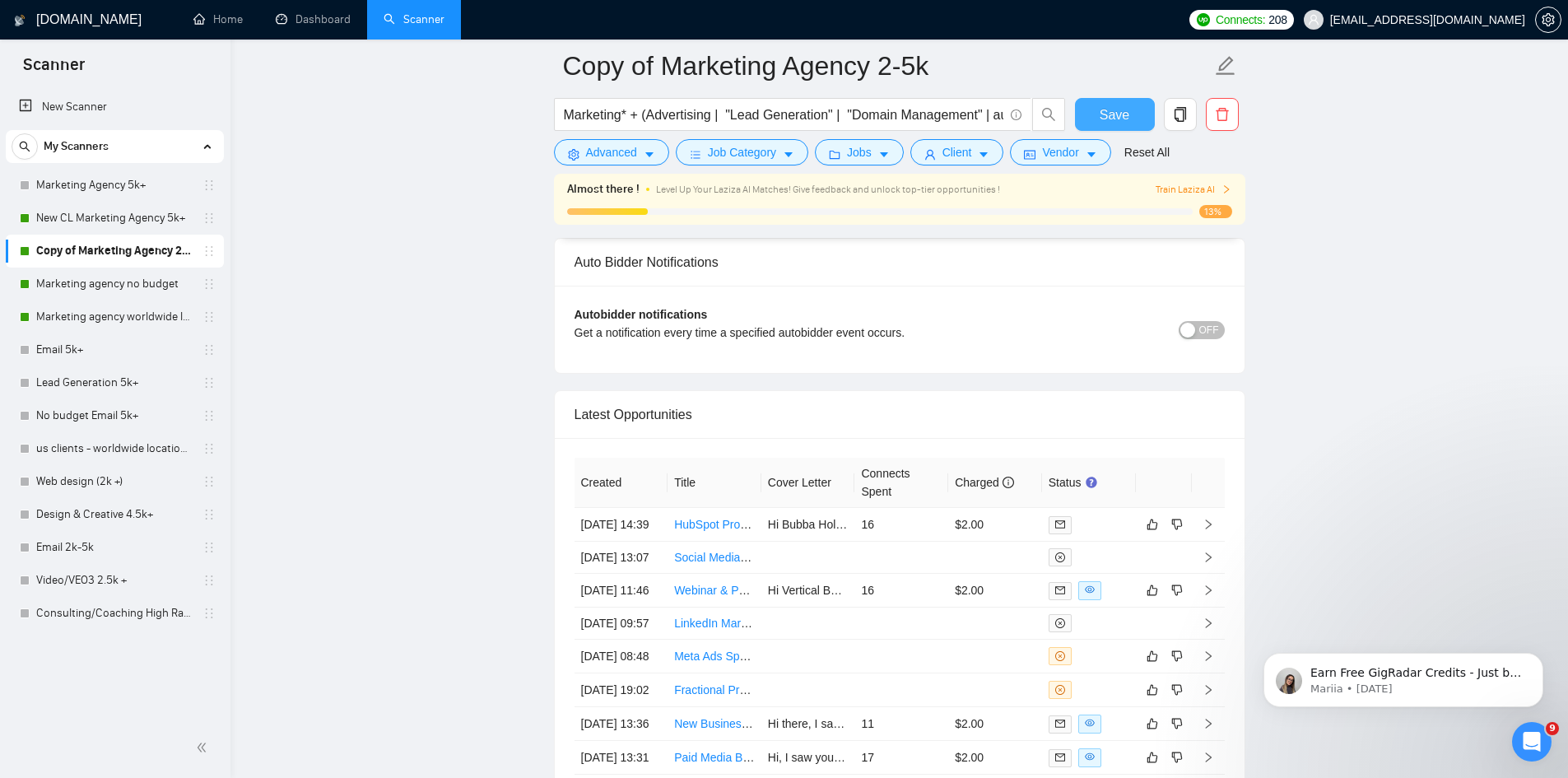
type textarea "Hi [Client Name], [Address client need and Show off some stats from portfolio t…"
click at [1123, 111] on span "Save" at bounding box center [1114, 115] width 30 height 21
